Goal: Transaction & Acquisition: Download file/media

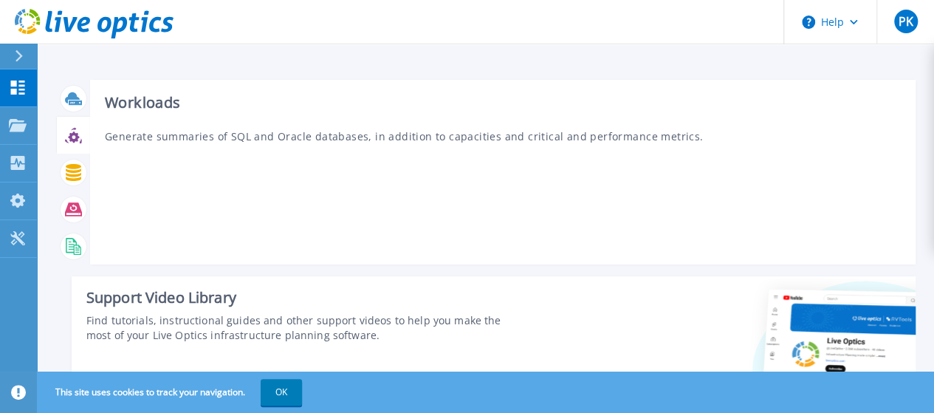
click at [77, 131] on icon at bounding box center [73, 135] width 17 height 17
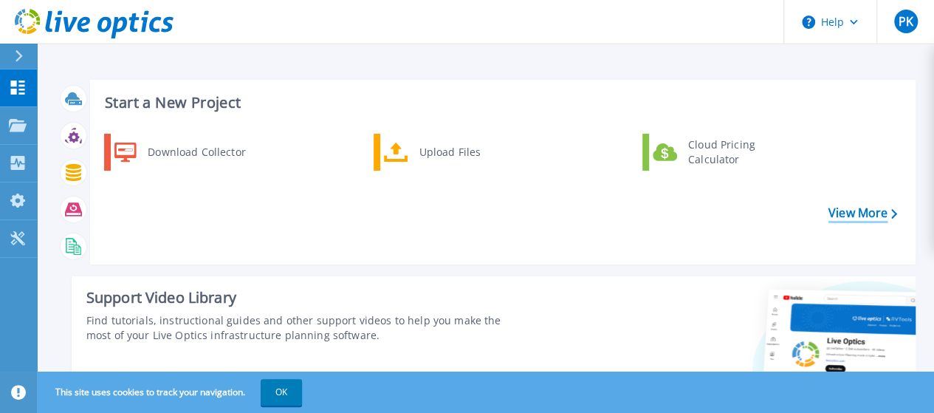
click at [871, 215] on link "View More" at bounding box center [862, 213] width 69 height 14
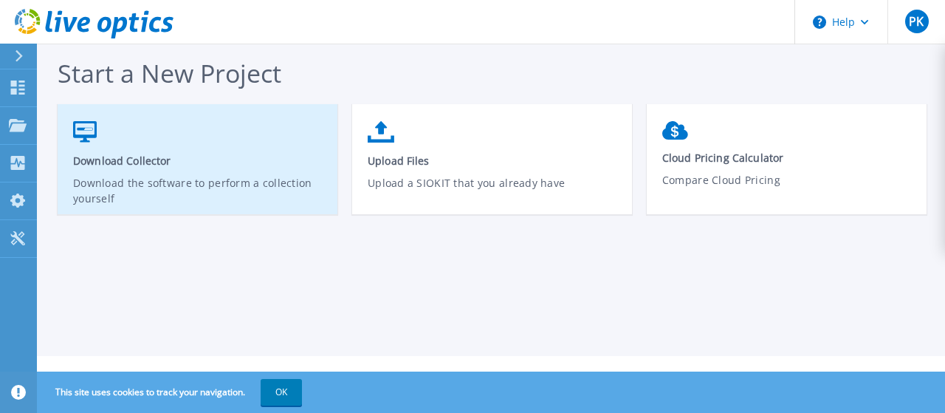
click at [180, 170] on link "Download Collector Download the software to perform a collection yourself" at bounding box center [198, 167] width 280 height 106
